Goal: Information Seeking & Learning: Learn about a topic

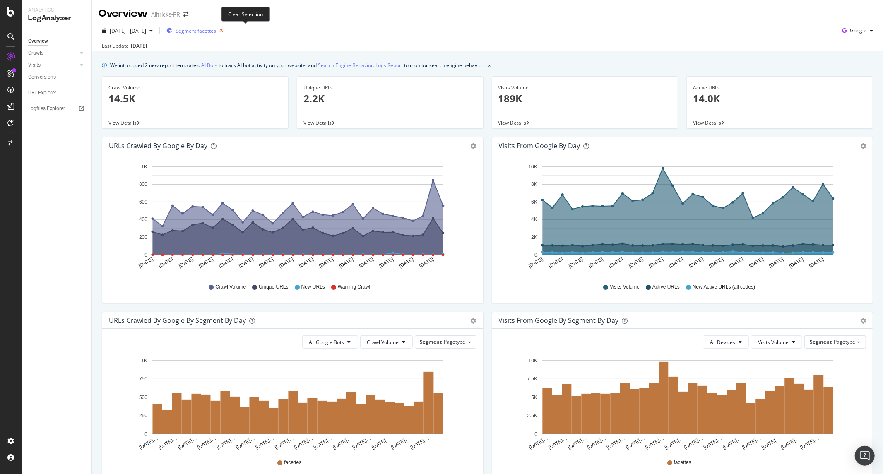
click at [226, 28] on icon "button" at bounding box center [221, 31] width 10 height 12
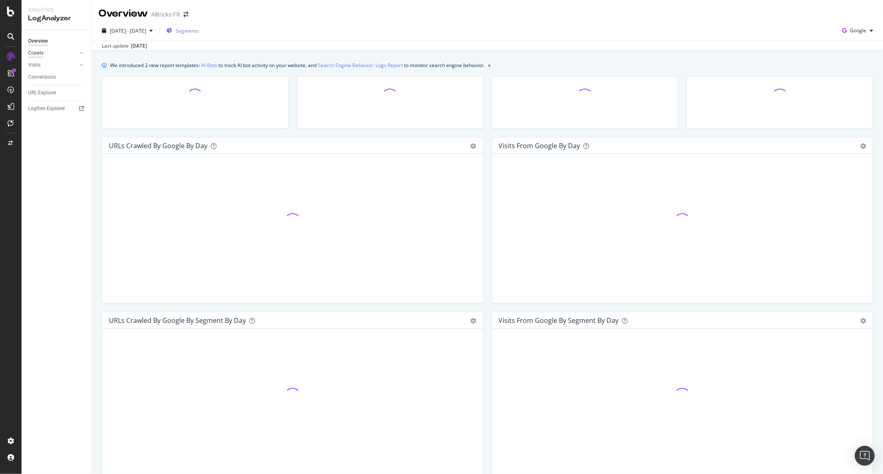
click at [42, 52] on div "Crawls" at bounding box center [35, 53] width 15 height 9
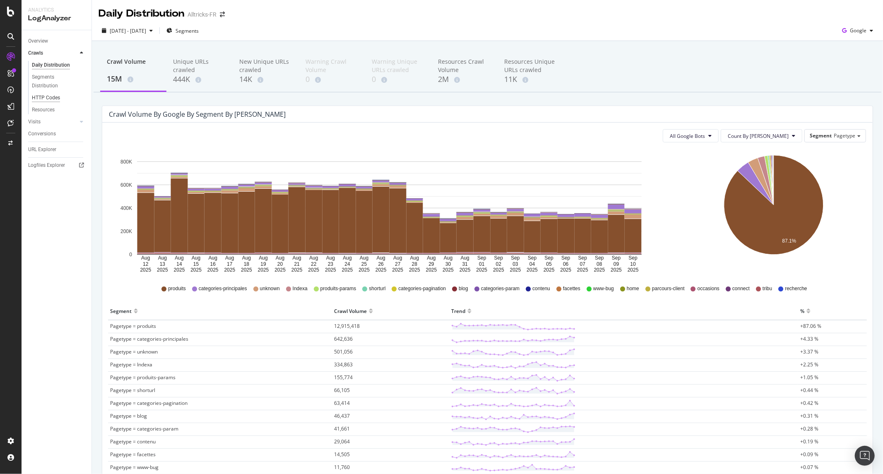
click at [48, 97] on div "HTTP Codes" at bounding box center [46, 98] width 28 height 9
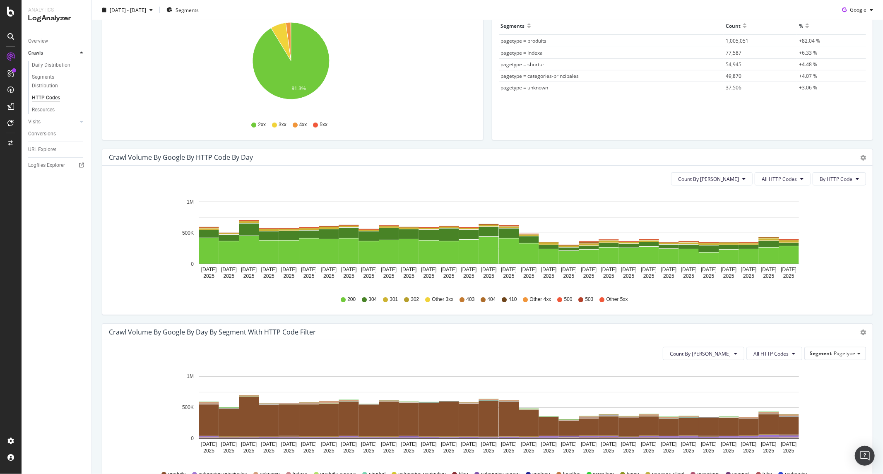
scroll to position [92, 0]
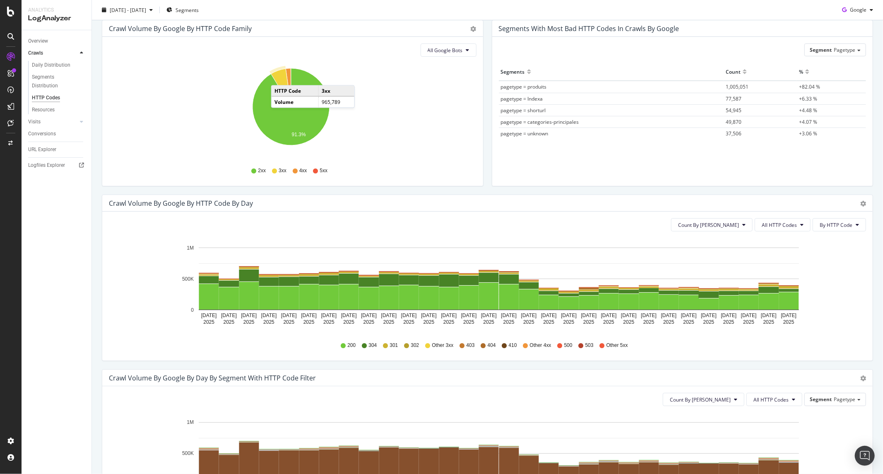
click at [279, 77] on icon "A chart." at bounding box center [281, 88] width 20 height 38
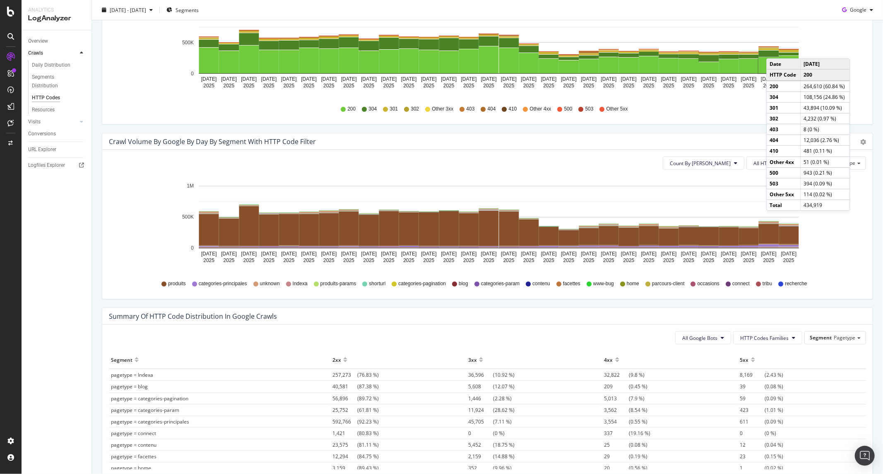
scroll to position [276, 0]
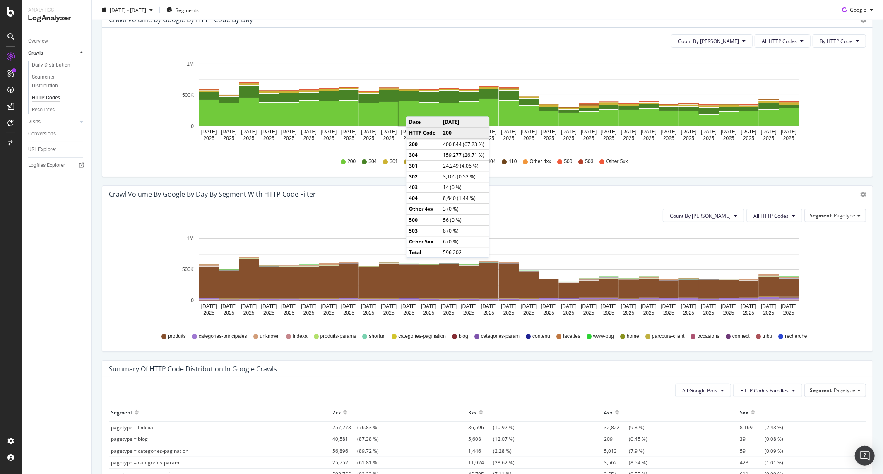
click at [390, 162] on span "301" at bounding box center [394, 161] width 8 height 7
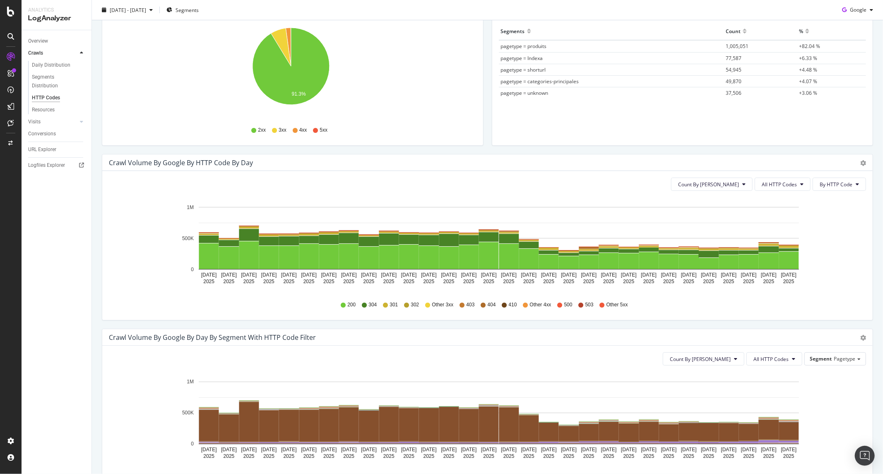
scroll to position [130, 0]
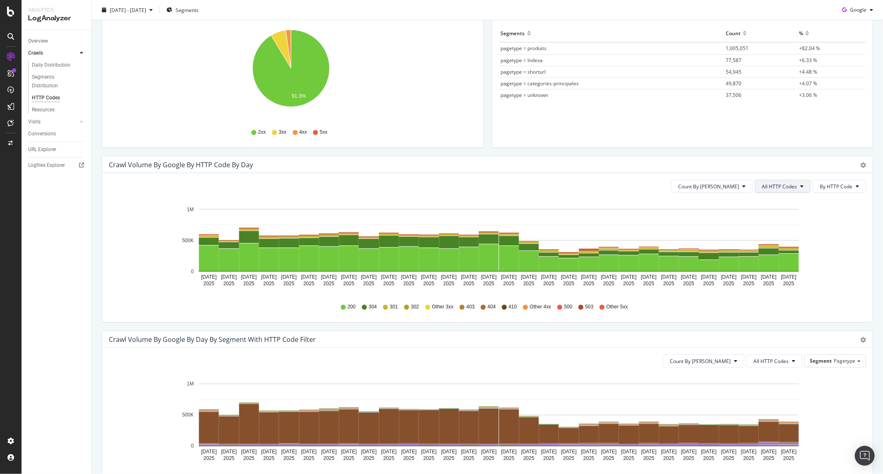
click at [764, 183] on span "All HTTP Codes" at bounding box center [779, 186] width 35 height 7
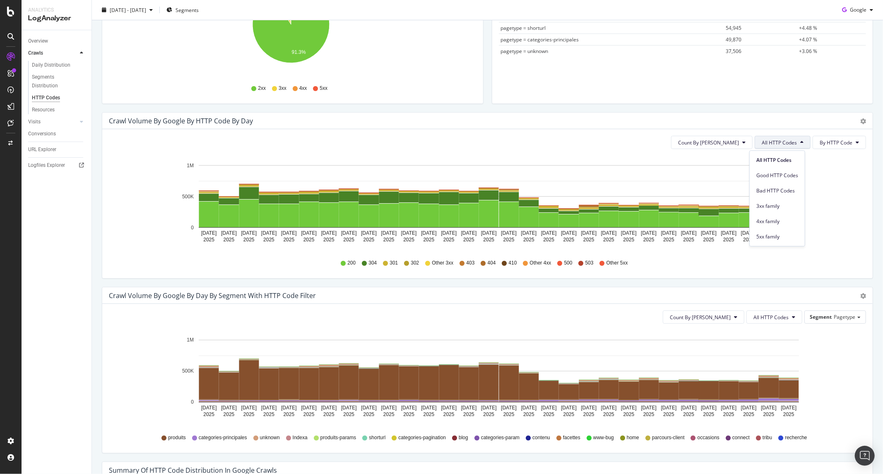
scroll to position [173, 0]
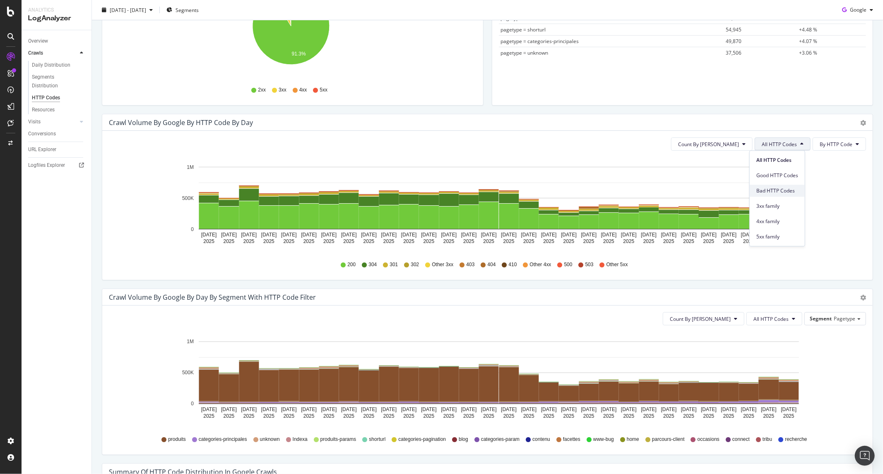
click at [779, 192] on span "Bad HTTP Codes" at bounding box center [777, 190] width 42 height 7
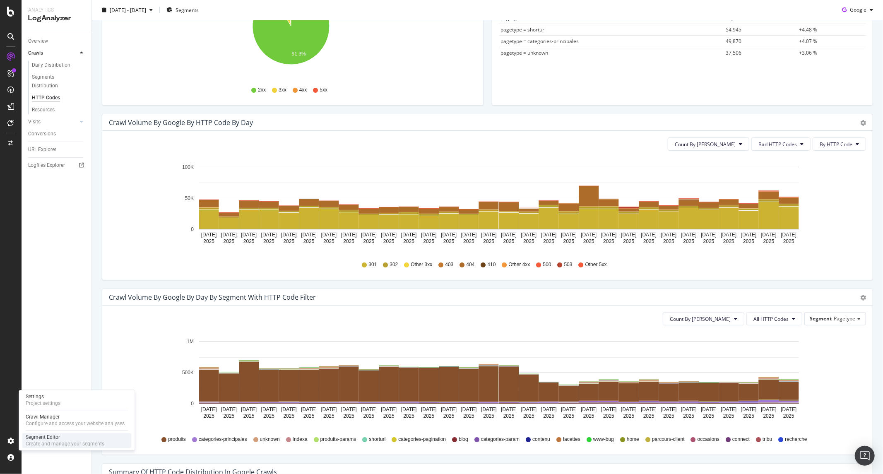
click at [51, 435] on div "Segment Editor" at bounding box center [65, 437] width 79 height 7
